Goal: Find specific page/section: Find specific page/section

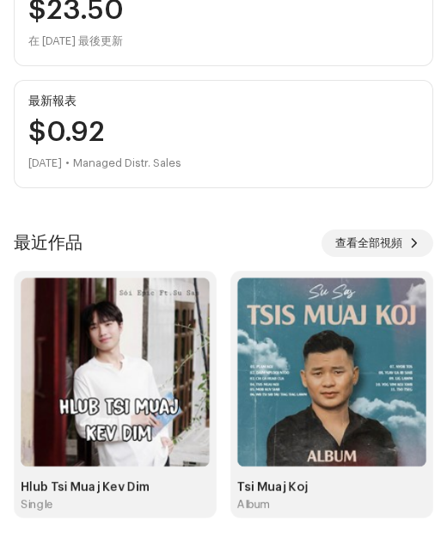
scroll to position [297, 0]
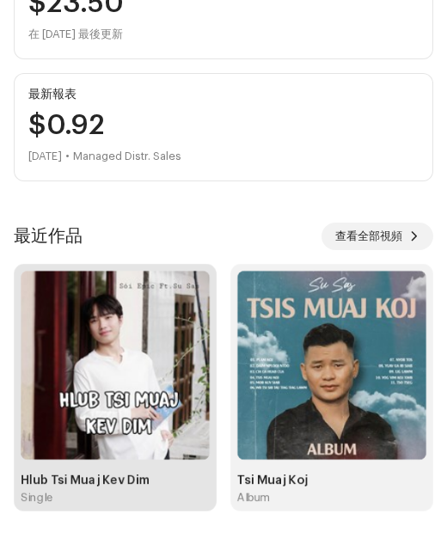
click at [86, 501] on div "Single" at bounding box center [115, 498] width 189 height 14
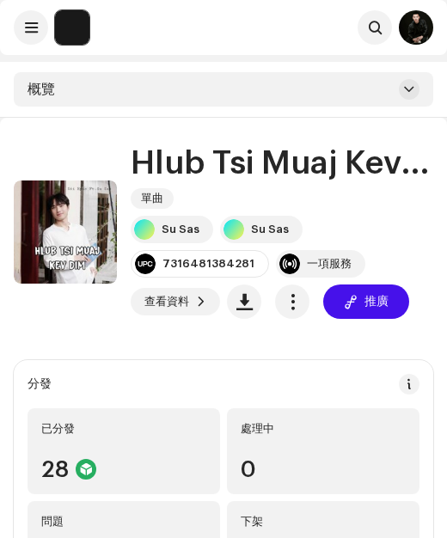
click at [400, 297] on div "Su Sas Su Sas 7316481384281 一項服務 查看資料 推廣" at bounding box center [282, 267] width 303 height 103
click at [337, 306] on div "Su Sas Su Sas 7316481384281 一項服務 查看資料 推廣" at bounding box center [282, 267] width 303 height 103
click at [28, 41] on button at bounding box center [31, 27] width 34 height 34
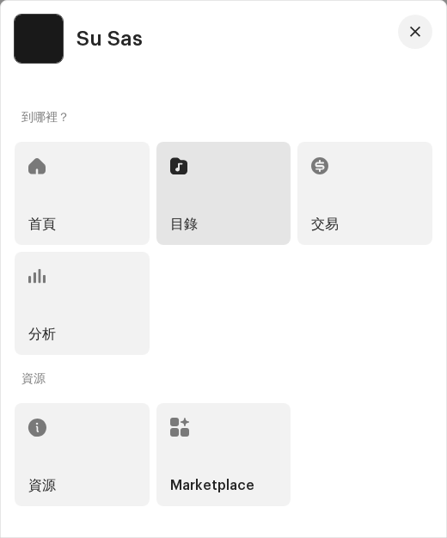
click at [196, 284] on div "首頁 目錄 交易 分析" at bounding box center [224, 248] width 418 height 213
click at [202, 230] on div "目錄" at bounding box center [223, 193] width 135 height 103
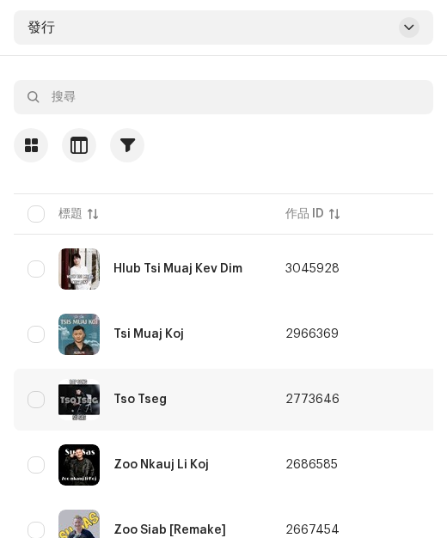
scroll to position [55, 0]
